Goal: Task Accomplishment & Management: Use online tool/utility

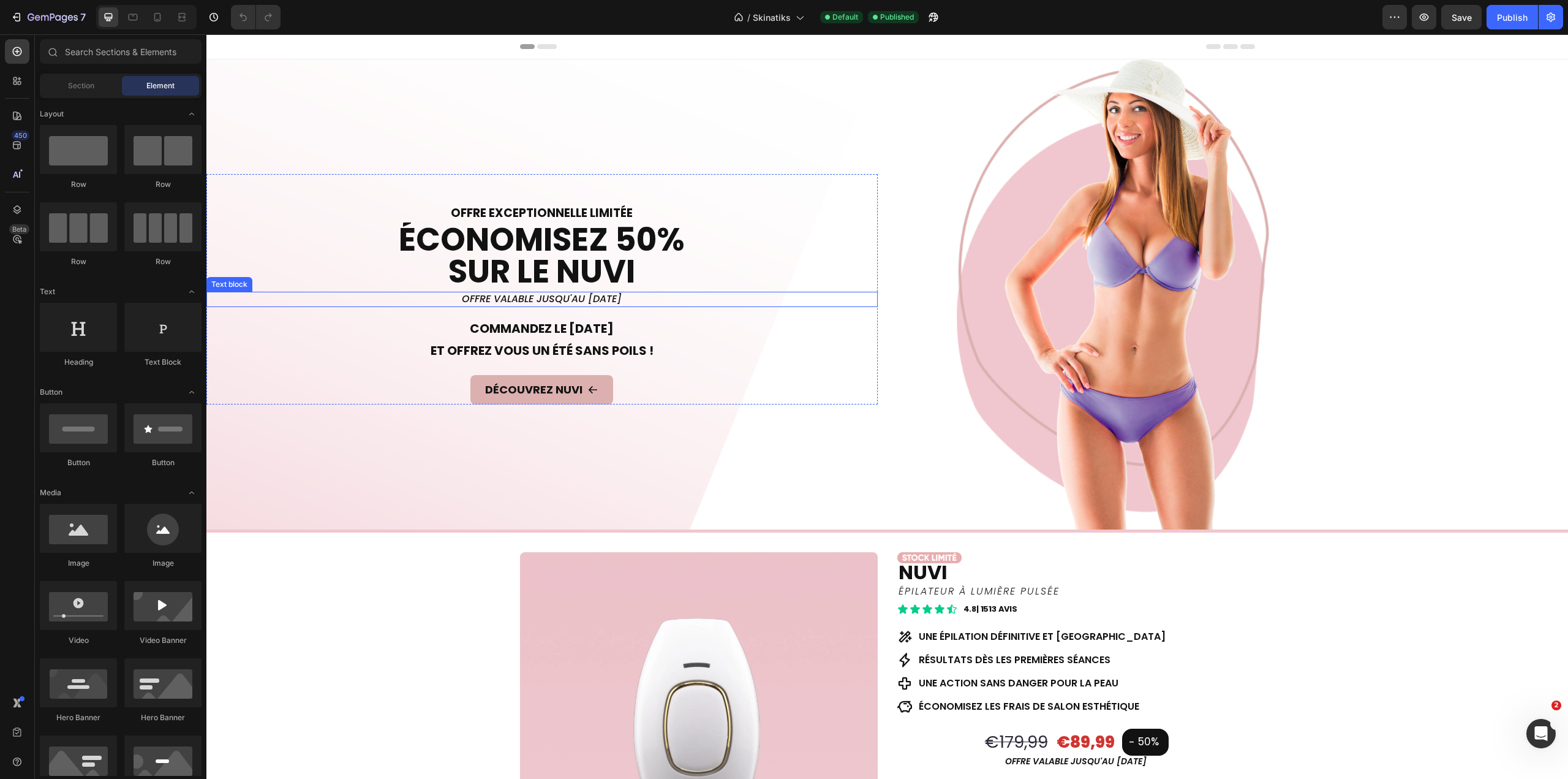
click at [573, 298] on p "offre valable jusqu'au [DATE]" at bounding box center [542, 299] width 669 height 13
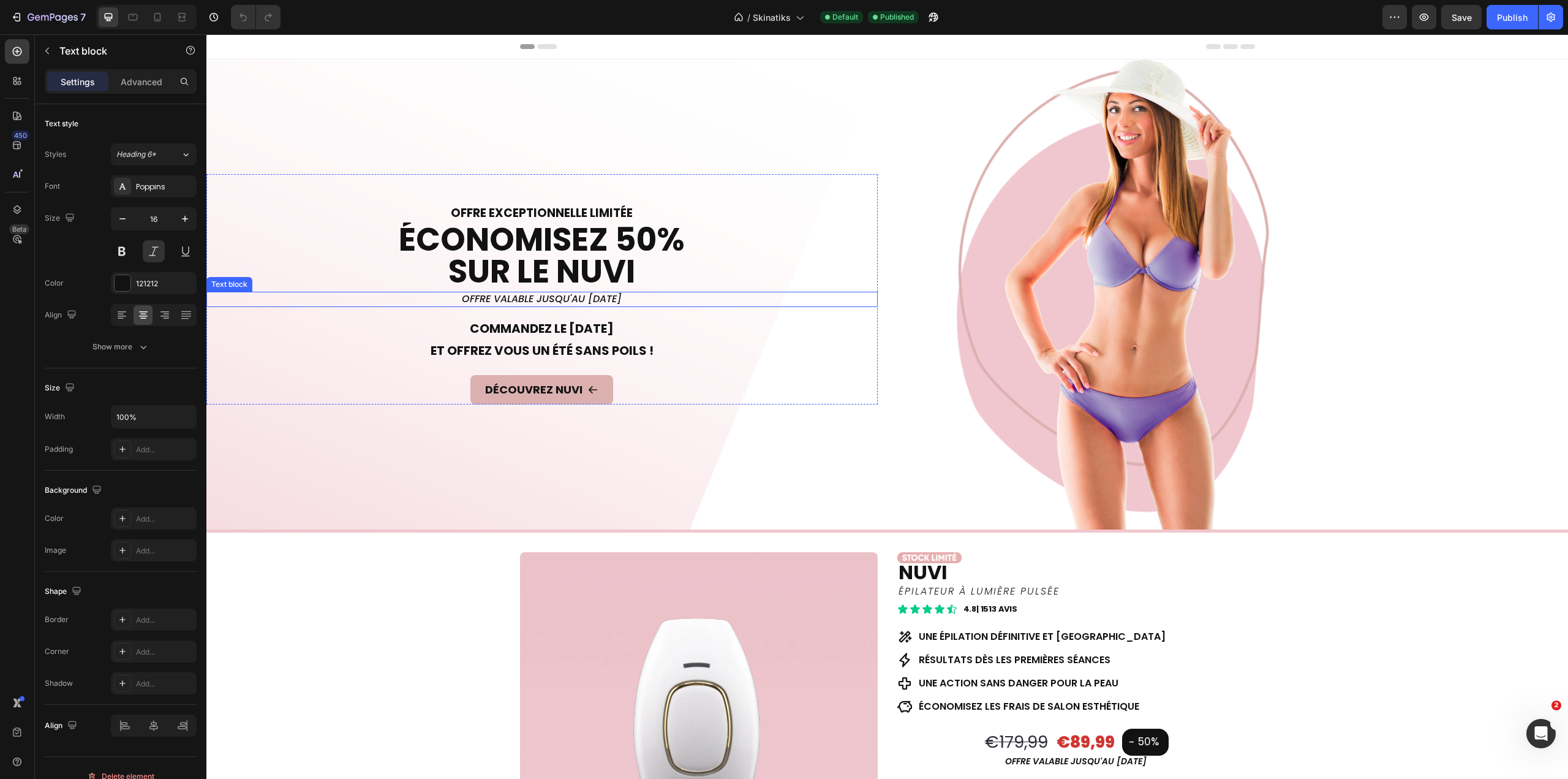
click at [573, 298] on p "offre valable jusqu'au [DATE]" at bounding box center [542, 299] width 669 height 13
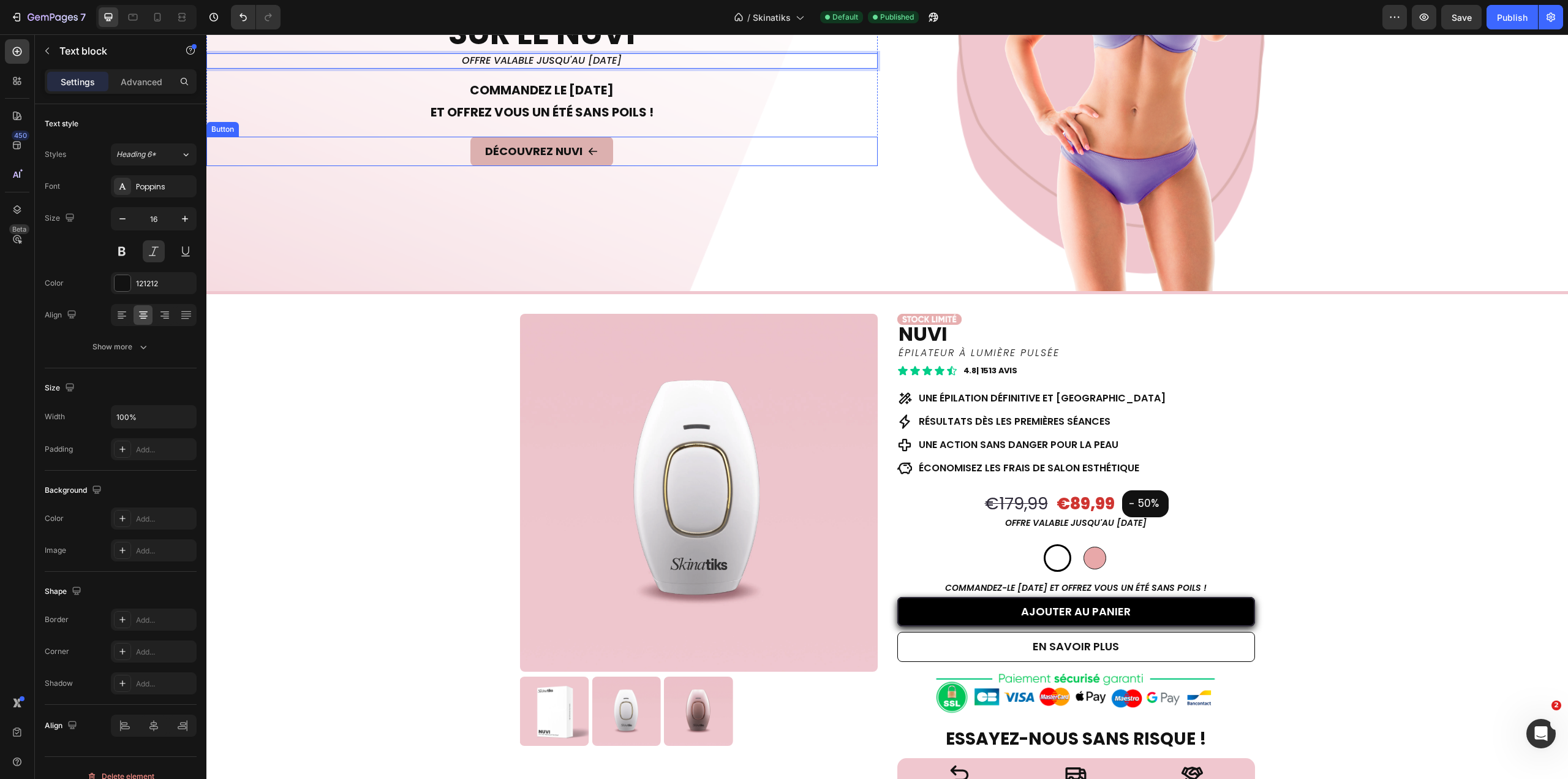
scroll to position [245, 0]
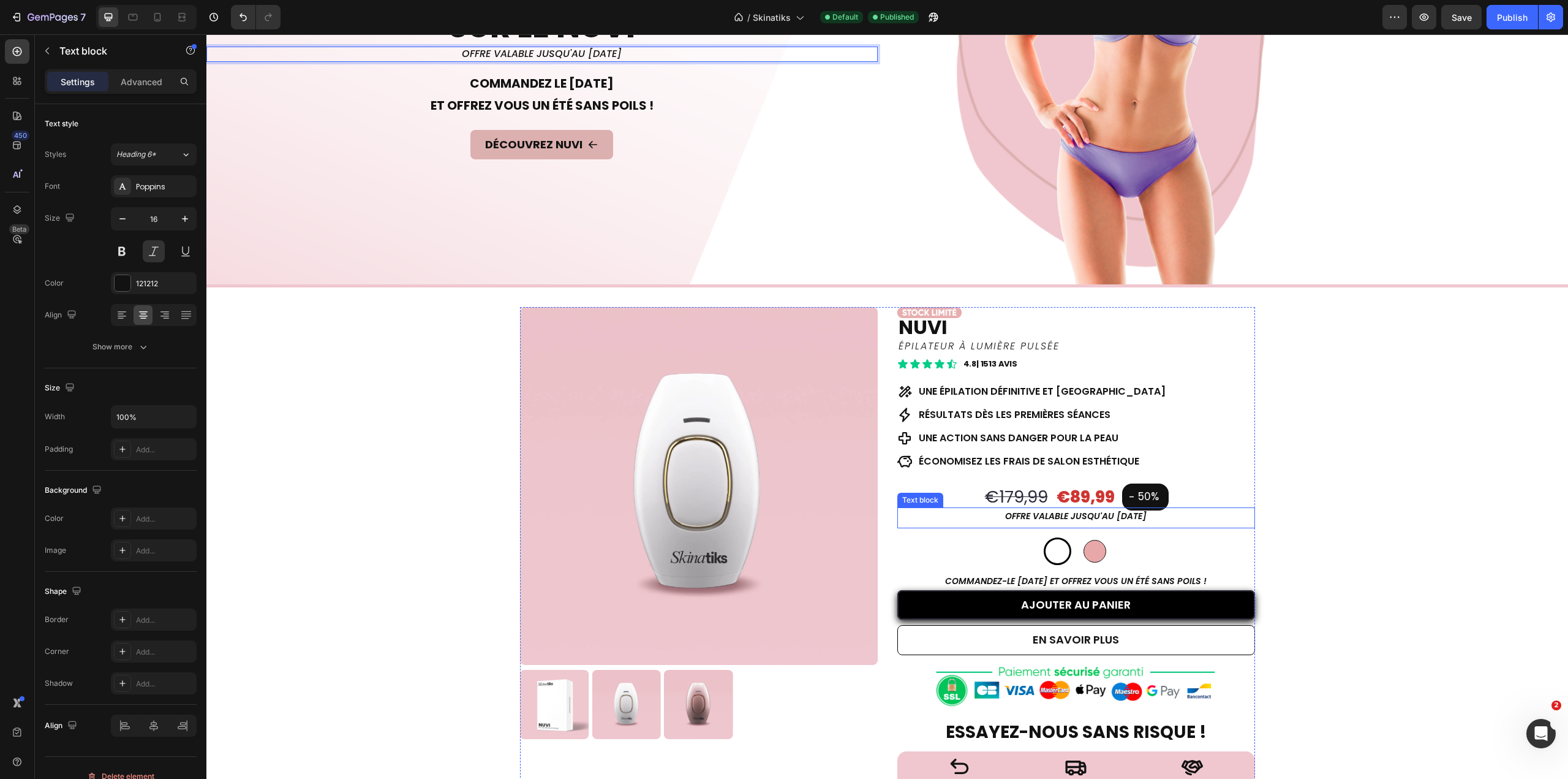
click at [1100, 511] on p "offre valable jusqu'au [DATE]" at bounding box center [1076, 516] width 355 height 15
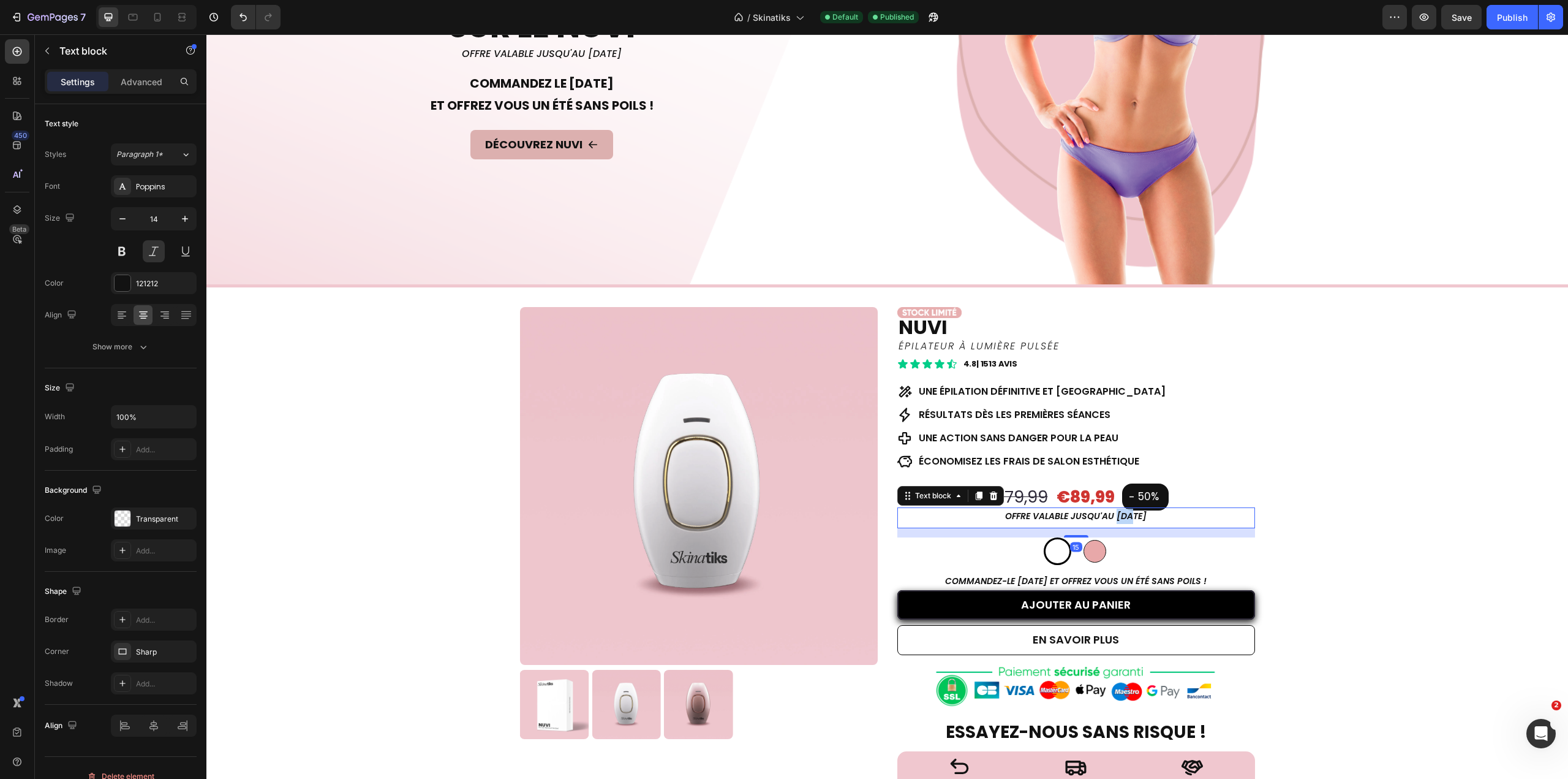
click at [1100, 509] on p "offre valable jusqu'au [DATE]" at bounding box center [1076, 516] width 355 height 15
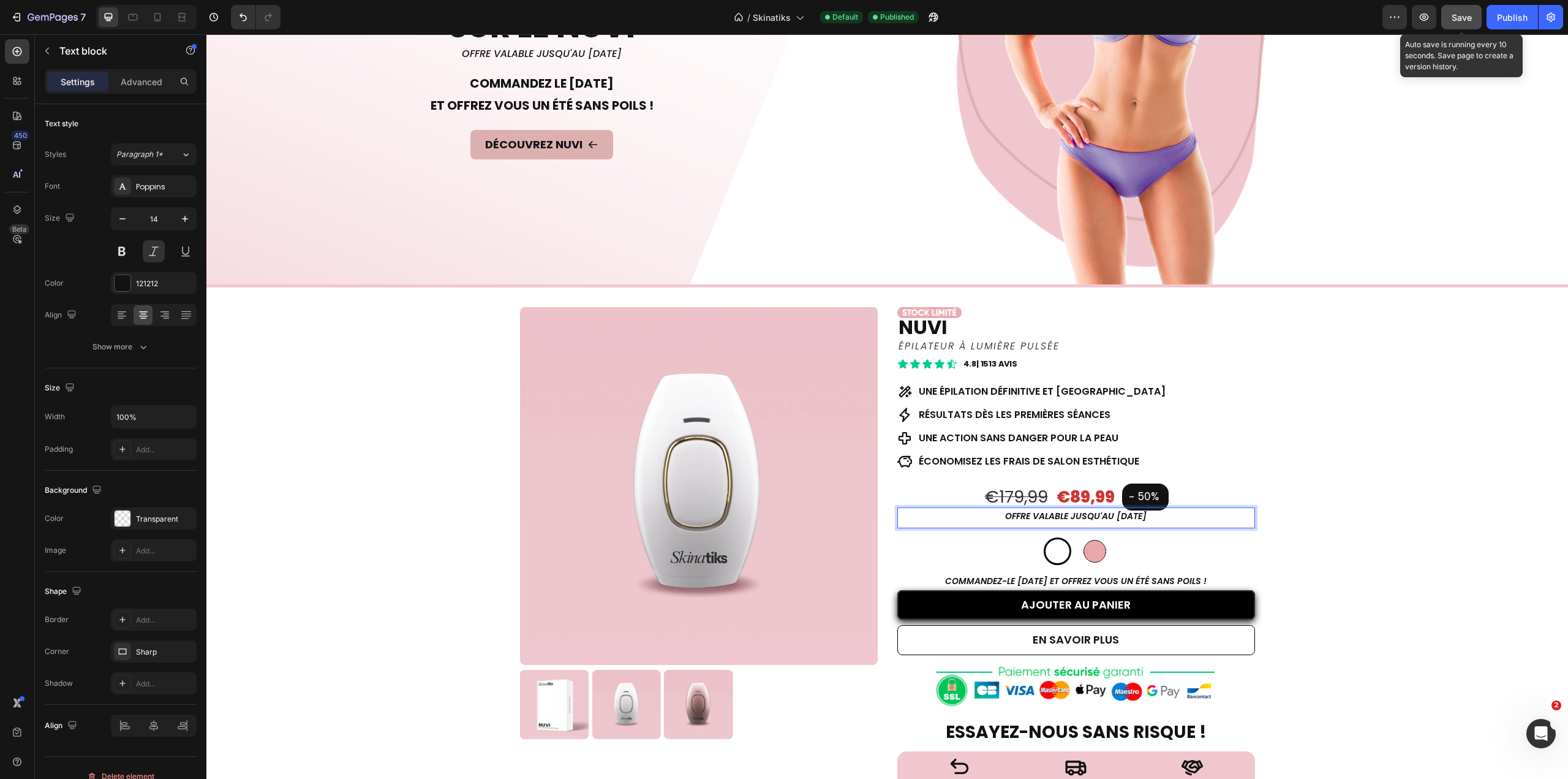
click at [1448, 15] on button "Save" at bounding box center [1461, 17] width 40 height 24
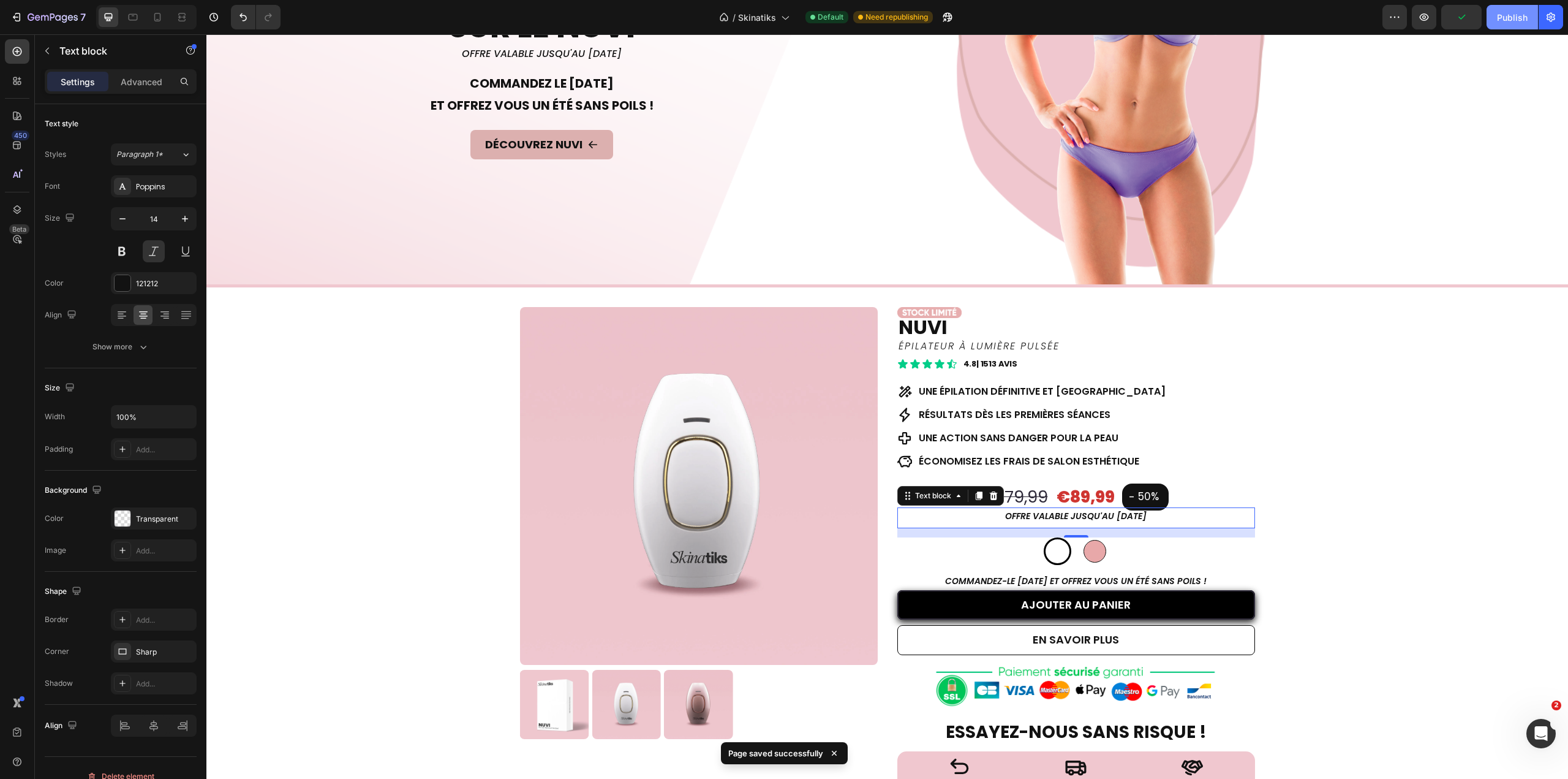
click at [1515, 17] on div "Publish" at bounding box center [1512, 17] width 31 height 13
click at [66, 18] on icon "button" at bounding box center [65, 19] width 5 height 8
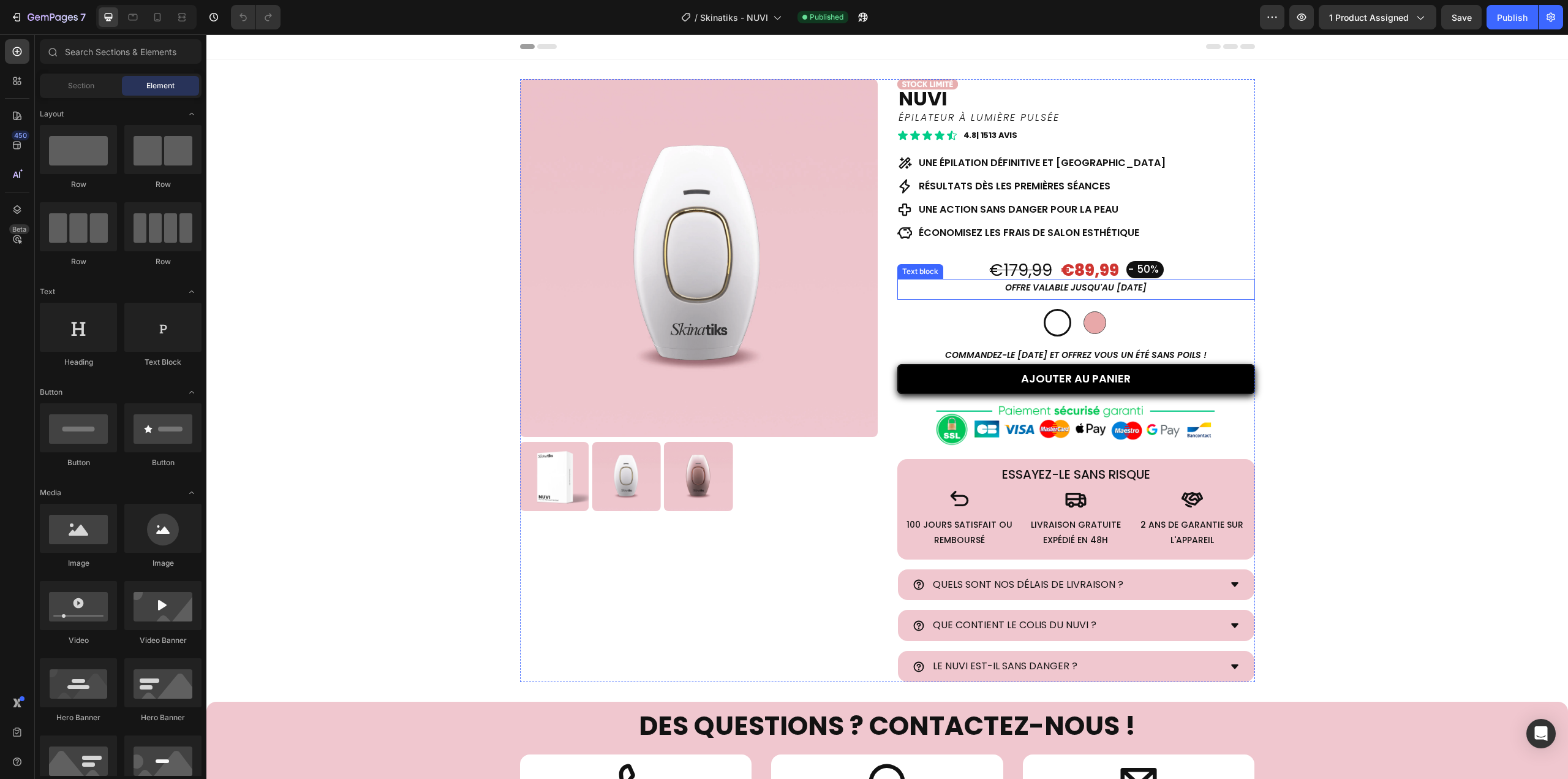
click at [1099, 291] on p "OFFRE valable jusqu'au 28 SEPTEMBRE" at bounding box center [1076, 287] width 355 height 15
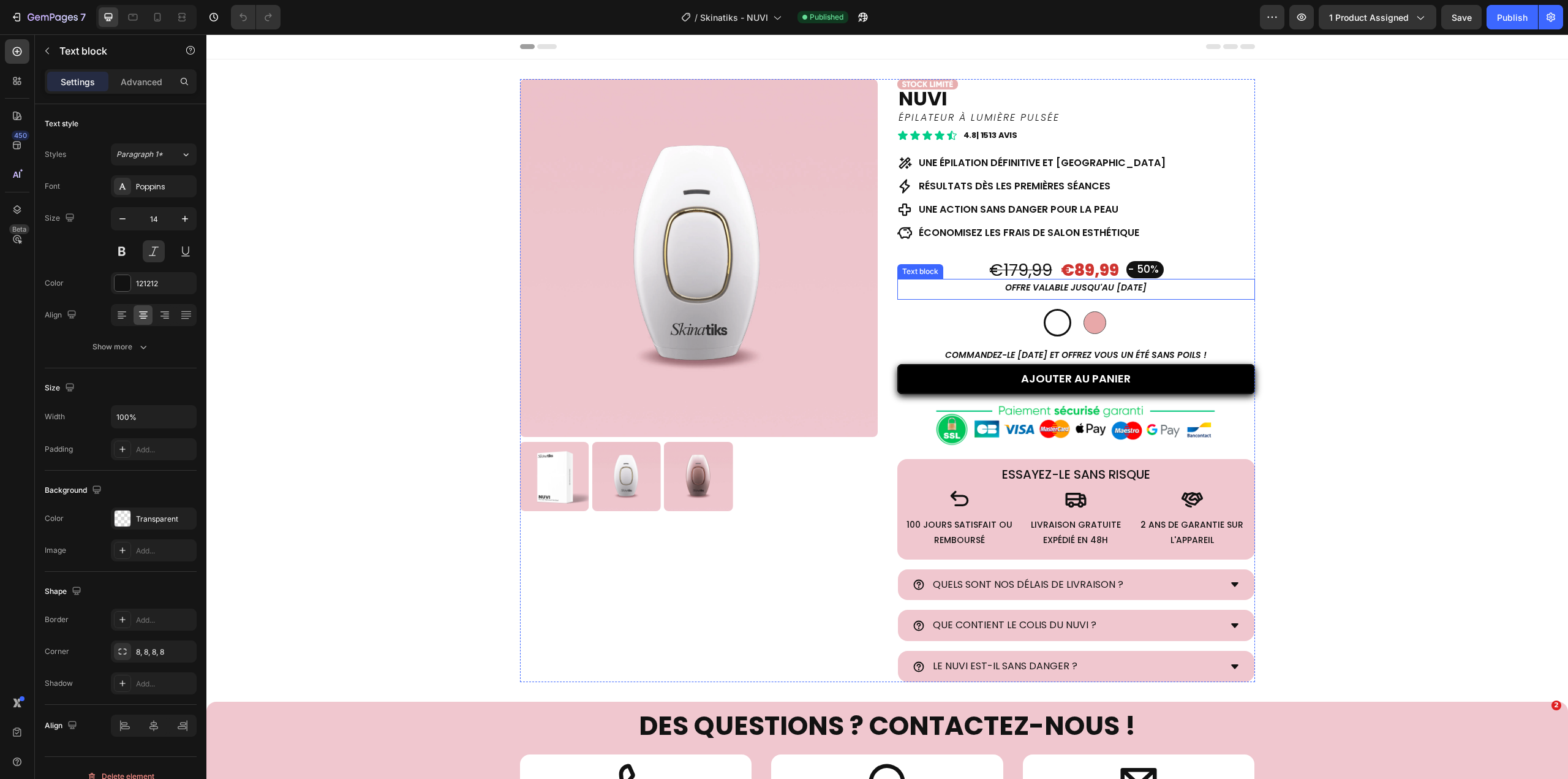
click at [1099, 291] on p "OFFRE valable jusqu'au 28 SEPTEMBRE" at bounding box center [1076, 287] width 355 height 15
click at [159, 12] on icon at bounding box center [157, 17] width 12 height 12
type input "12"
type input "Auto"
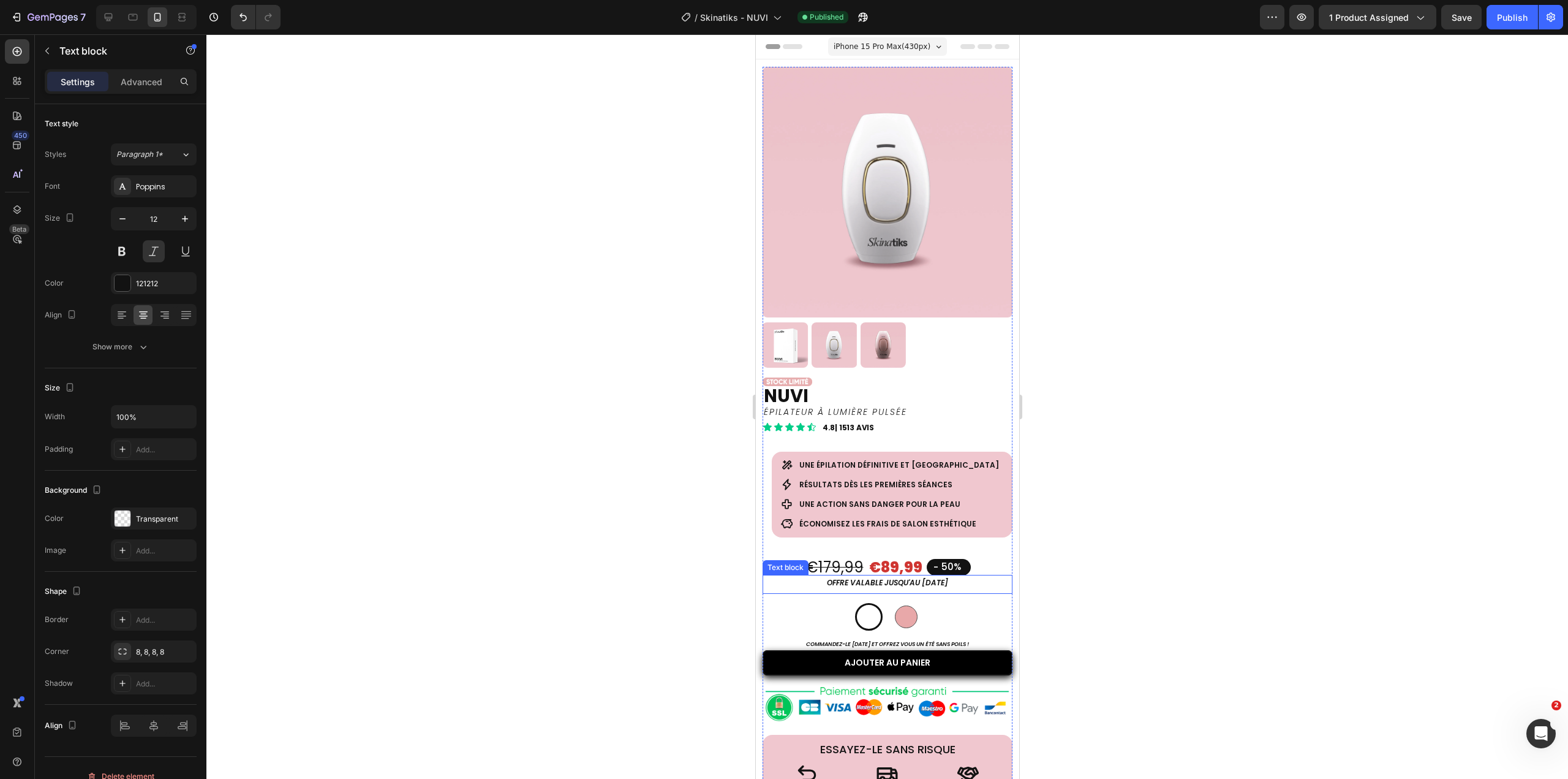
click at [907, 576] on p "OFFRE valable jusqu'au 28 SEPTEMBRE" at bounding box center [887, 583] width 248 height 13
click at [1505, 18] on div "Publish" at bounding box center [1512, 17] width 31 height 13
